Goal: Task Accomplishment & Management: Manage account settings

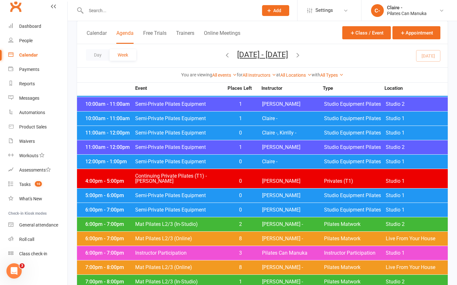
scroll to position [224, 0]
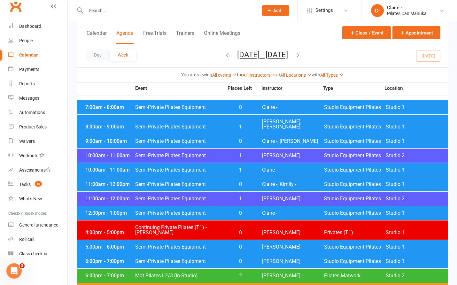
click at [301, 55] on icon "button" at bounding box center [297, 54] width 7 height 7
click at [271, 122] on span "[PERSON_NAME], [PERSON_NAME] -" at bounding box center [293, 124] width 62 height 10
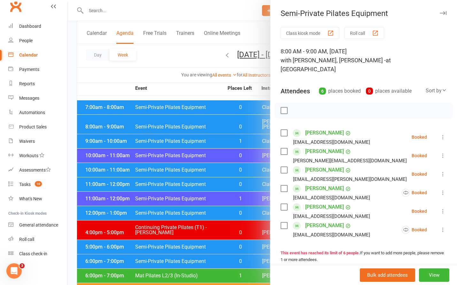
click at [325, 165] on link "[PERSON_NAME]" at bounding box center [324, 170] width 39 height 10
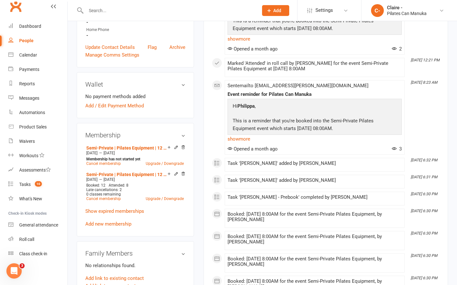
scroll to position [192, 0]
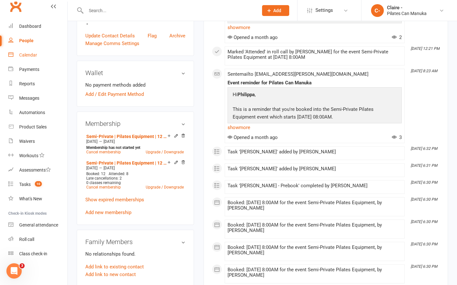
click at [28, 53] on div "Calendar" at bounding box center [28, 54] width 18 height 5
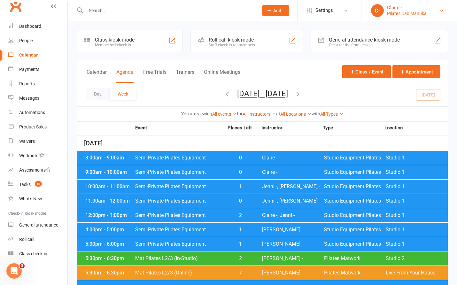
click at [439, 10] on link "C- Claire - Pilates Can Manuka" at bounding box center [409, 10] width 76 height 13
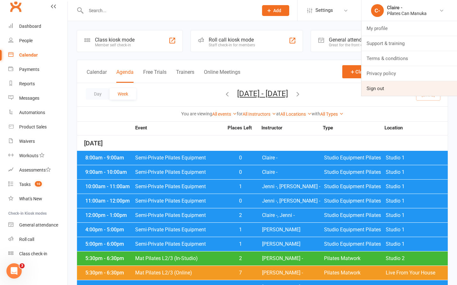
click at [372, 90] on link "Sign out" at bounding box center [409, 88] width 96 height 15
